Goal: Task Accomplishment & Management: Complete application form

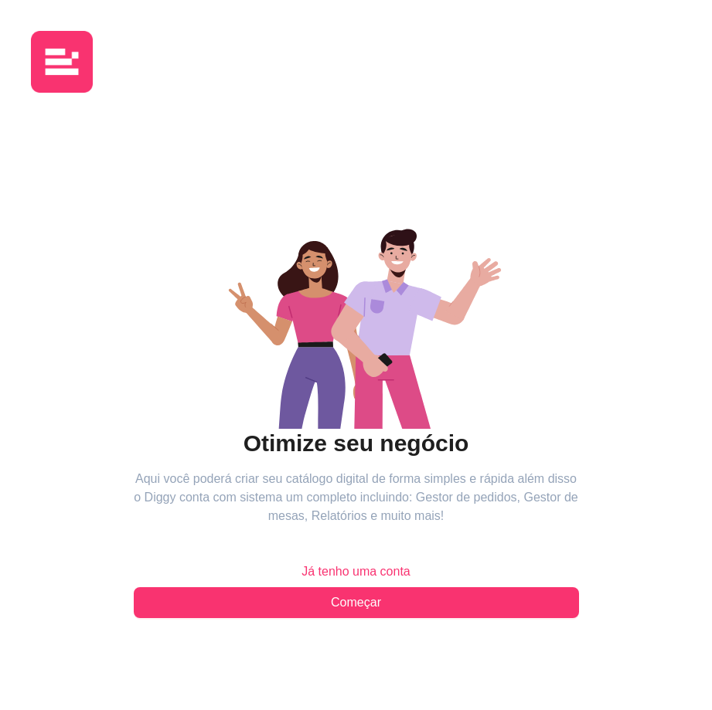
click at [372, 572] on span "Já tenho uma conta" at bounding box center [355, 571] width 109 height 19
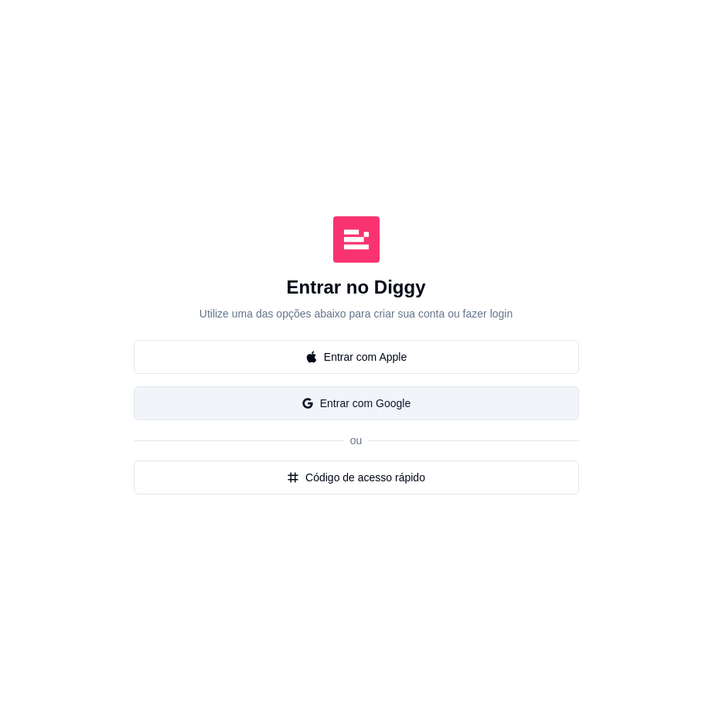
click at [380, 401] on button "Entrar com Google" at bounding box center [356, 403] width 445 height 34
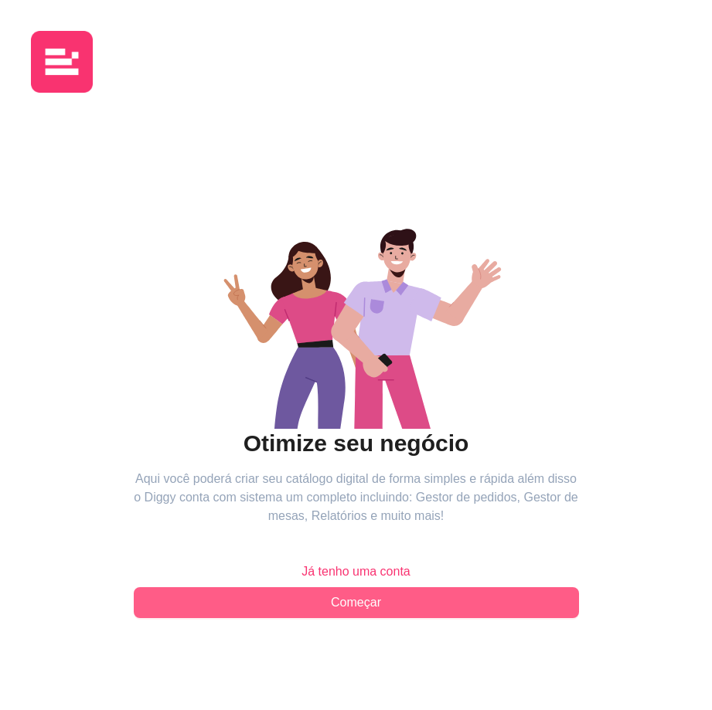
click at [310, 602] on button "Começar" at bounding box center [356, 602] width 445 height 31
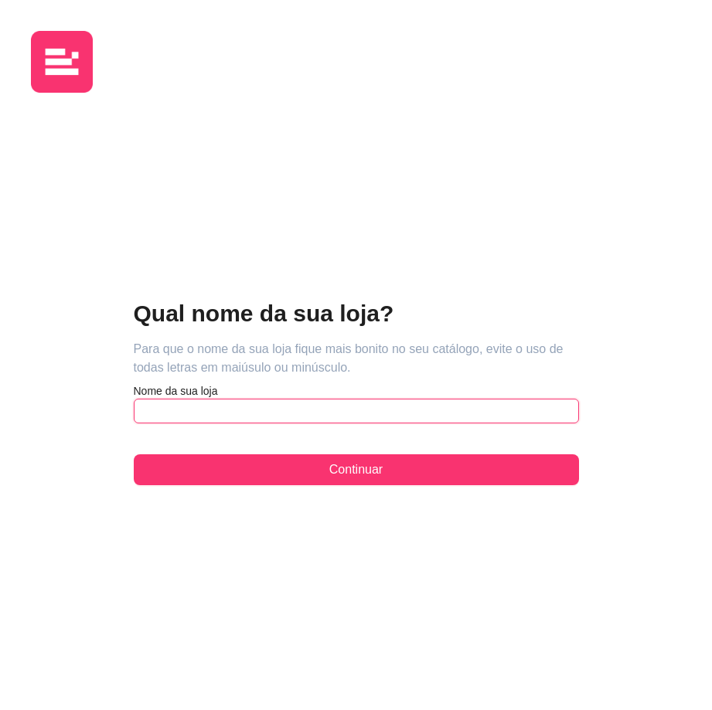
click at [202, 405] on input "text" at bounding box center [356, 411] width 445 height 25
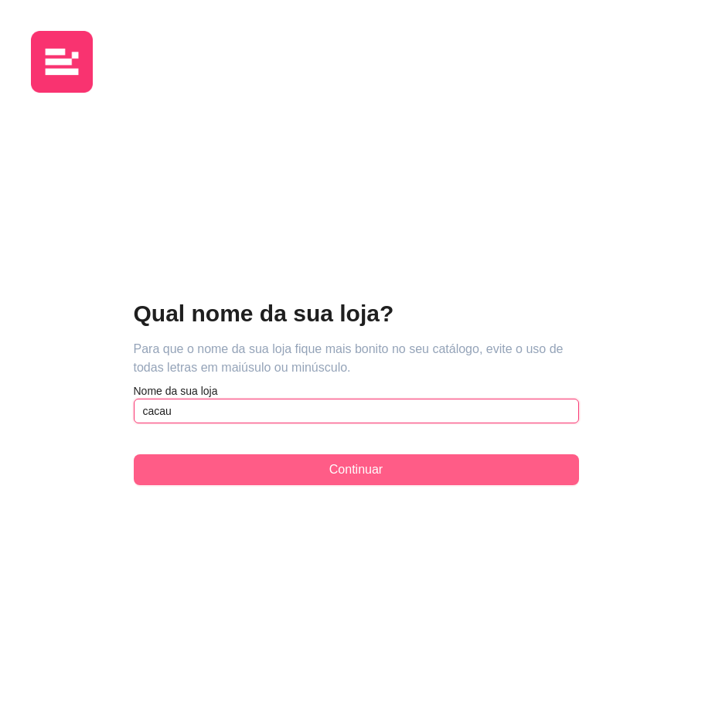
type input "cacau"
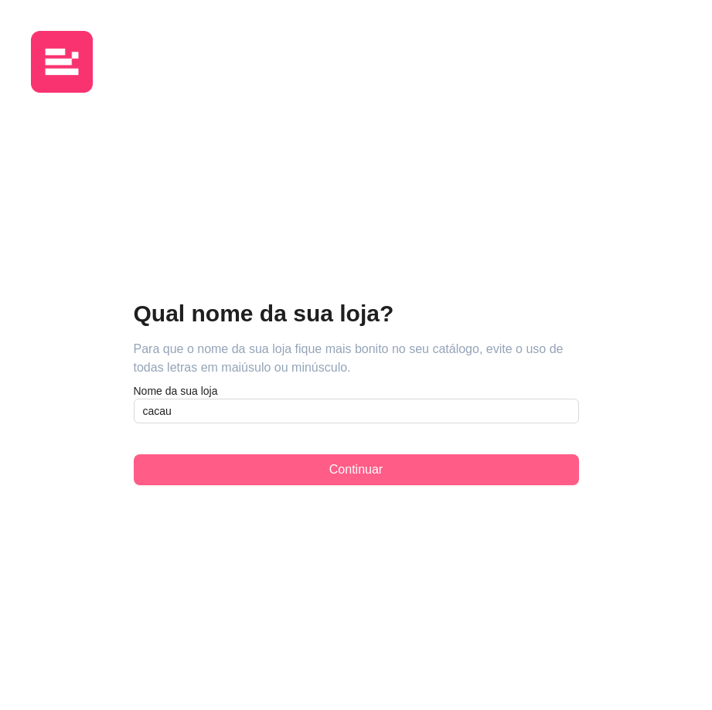
click at [389, 466] on button "Continuar" at bounding box center [356, 469] width 445 height 31
